Goal: Navigation & Orientation: Find specific page/section

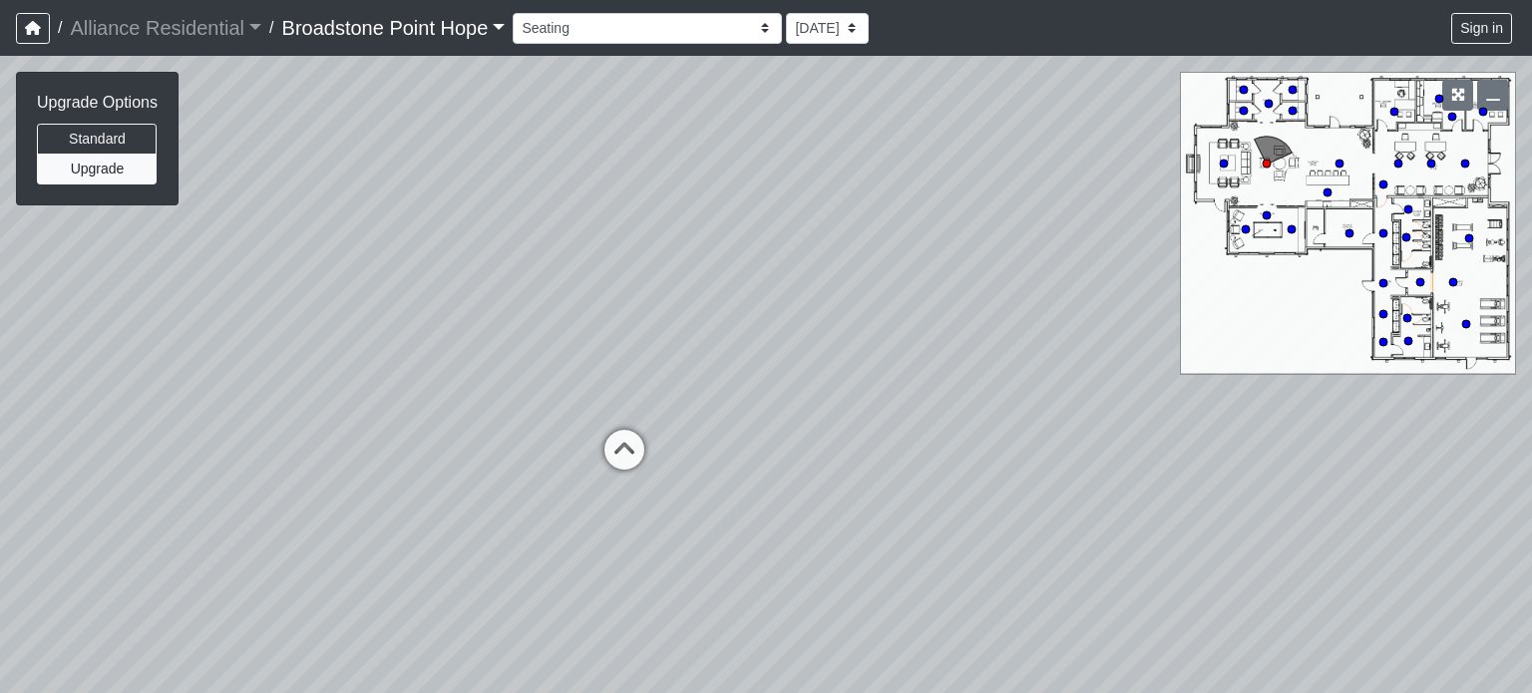
select select "2VLwSfvpCUU1e7sriJ8eAr"
click at [448, 519] on div "Loading... Machines Loading... Cardio Loading... Seating Loading... Counter Loa…" at bounding box center [766, 374] width 1532 height 637
drag, startPoint x: 970, startPoint y: 338, endPoint x: 399, endPoint y: 426, distance: 577.4
click at [399, 426] on div "Loading... Machines Loading... Cardio Loading... Seating Loading... Counter Loa…" at bounding box center [766, 374] width 1532 height 637
click at [966, 533] on div "Loading... Machines Loading... Cardio Loading... Seating Loading... Counter Loa…" at bounding box center [766, 374] width 1532 height 637
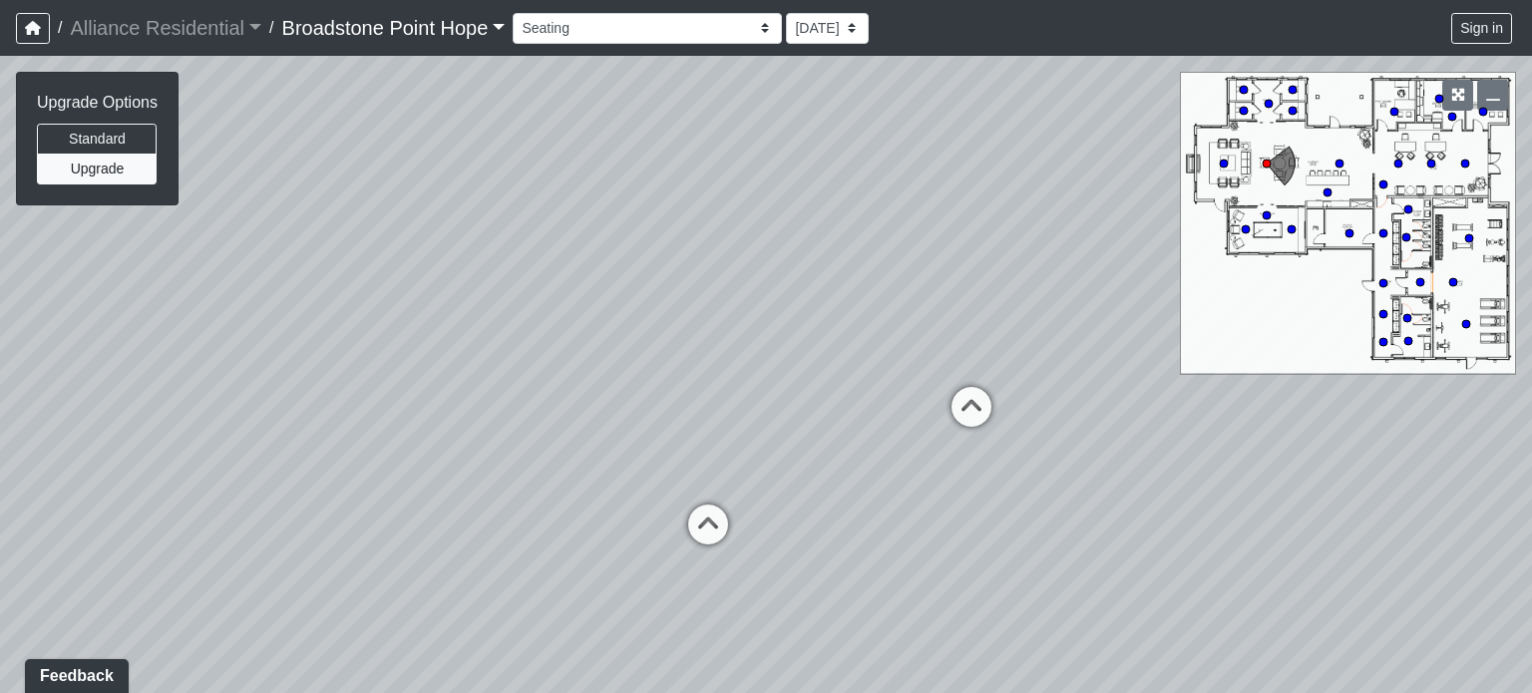
drag, startPoint x: 948, startPoint y: 350, endPoint x: 823, endPoint y: 114, distance: 267.3
click at [823, 114] on div "Loading... Machines Loading... Cardio Loading... Seating Loading... Counter Loa…" at bounding box center [766, 374] width 1532 height 637
drag, startPoint x: 871, startPoint y: 260, endPoint x: 535, endPoint y: 255, distance: 336.2
click at [535, 255] on div "Loading... Machines Loading... Cardio Loading... Seating Loading... Counter Loa…" at bounding box center [766, 374] width 1532 height 637
drag, startPoint x: 515, startPoint y: 234, endPoint x: 933, endPoint y: 303, distance: 423.6
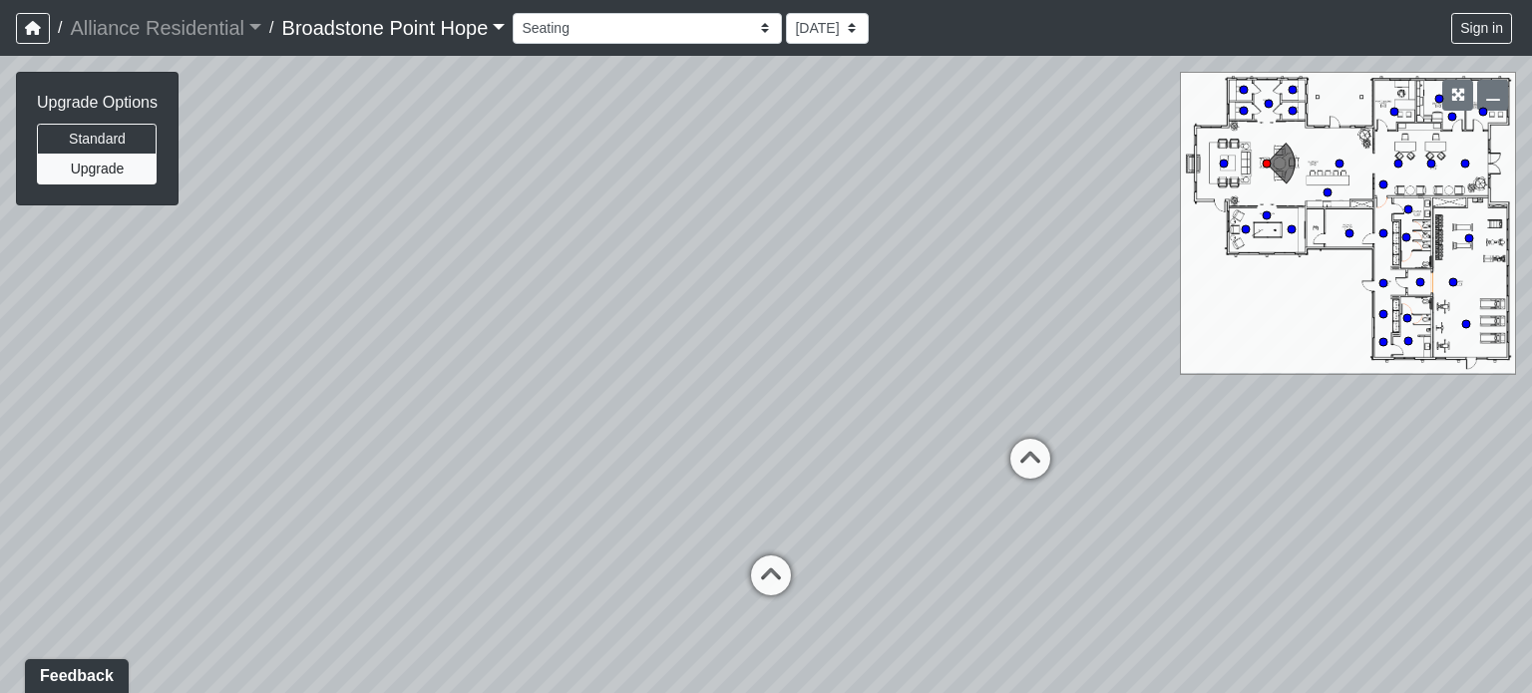
click at [933, 303] on div "Loading... Machines Loading... Cardio Loading... Seating Loading... Counter Loa…" at bounding box center [766, 374] width 1532 height 637
drag, startPoint x: 767, startPoint y: 192, endPoint x: 751, endPoint y: 342, distance: 151.5
click at [751, 342] on div "Loading... Machines Loading... Cardio Loading... Seating Loading... Counter Loa…" at bounding box center [766, 374] width 1532 height 637
